Goal: Complete application form

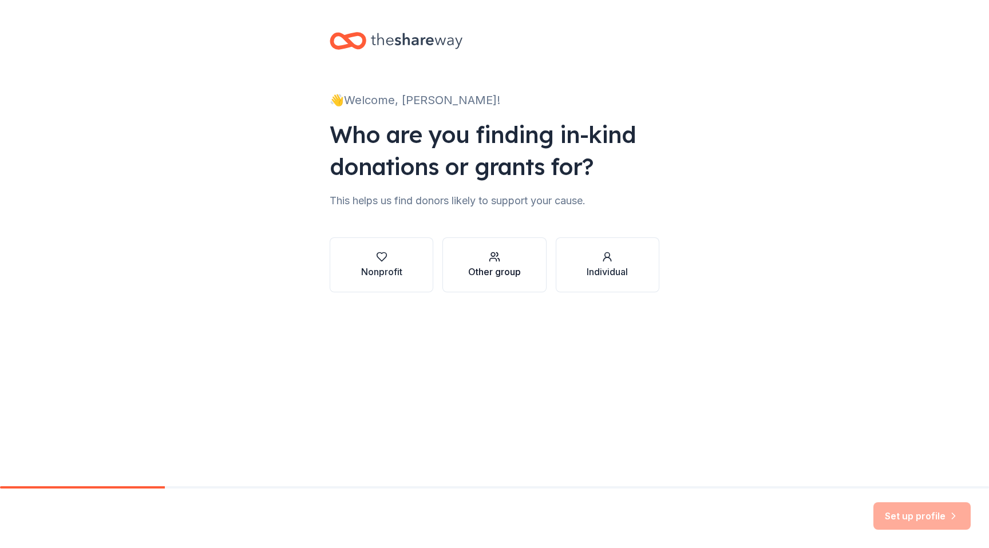
click at [520, 283] on button "Other group" at bounding box center [494, 265] width 104 height 55
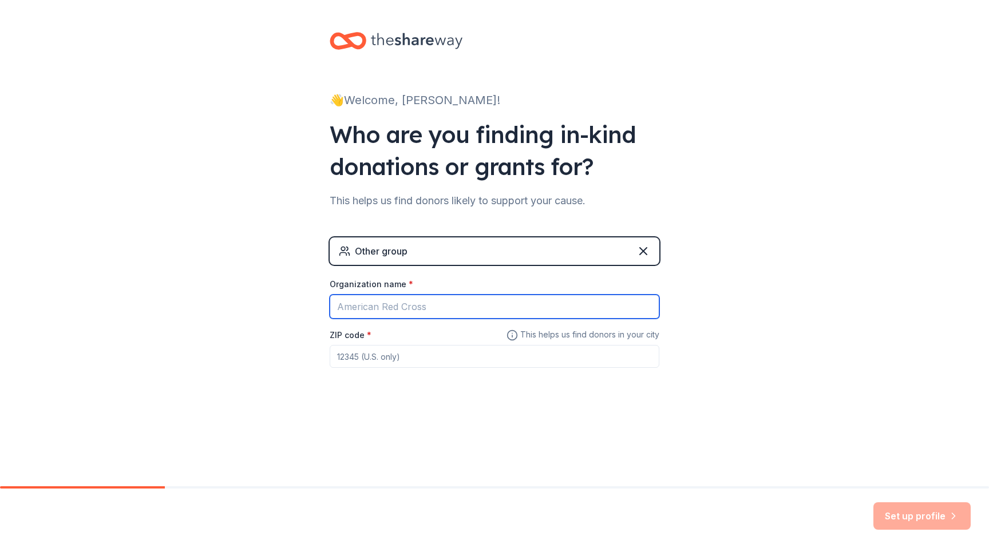
click at [506, 303] on input "Organization name *" at bounding box center [495, 307] width 330 height 24
click at [475, 299] on input "Organization name *" at bounding box center [495, 307] width 330 height 24
type input "m"
type input "[DOMAIN_NAME]"
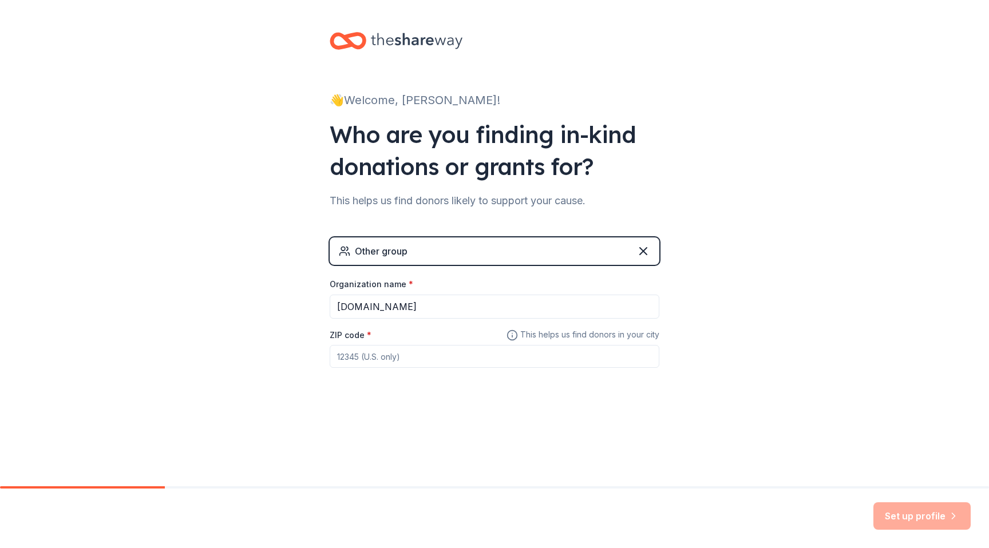
click at [464, 385] on div "Other group Organization name * [DOMAIN_NAME] ZIP code * This helps us find don…" at bounding box center [495, 314] width 330 height 153
click at [409, 362] on input "ZIP code *" at bounding box center [495, 356] width 330 height 23
type input "84070"
click at [464, 424] on div "👋 Welcome, [PERSON_NAME]! Who are you finding in-kind donations or grants for? …" at bounding box center [494, 223] width 366 height 446
